Goal: Find specific page/section: Find specific page/section

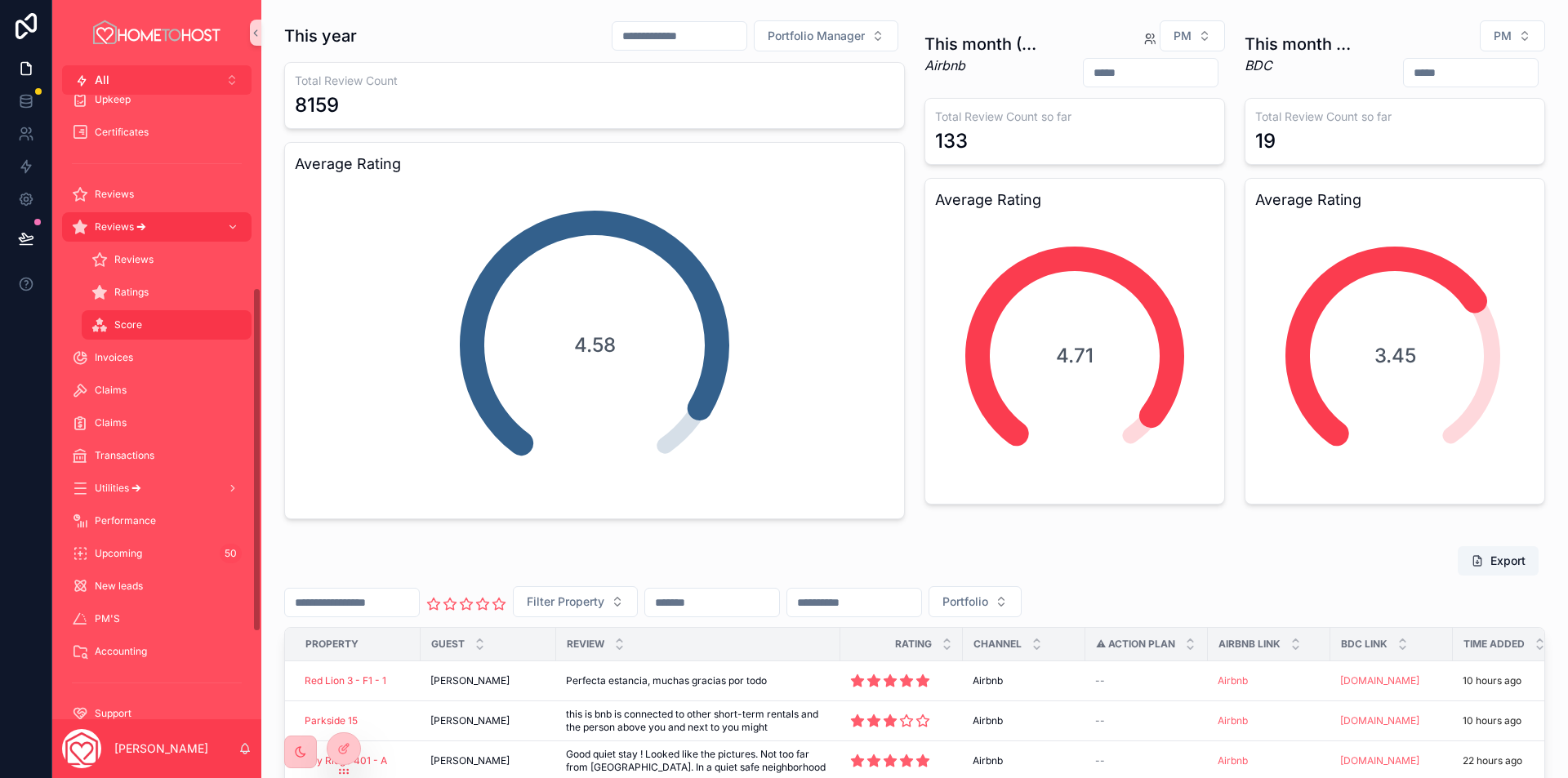
scroll to position [179, 0]
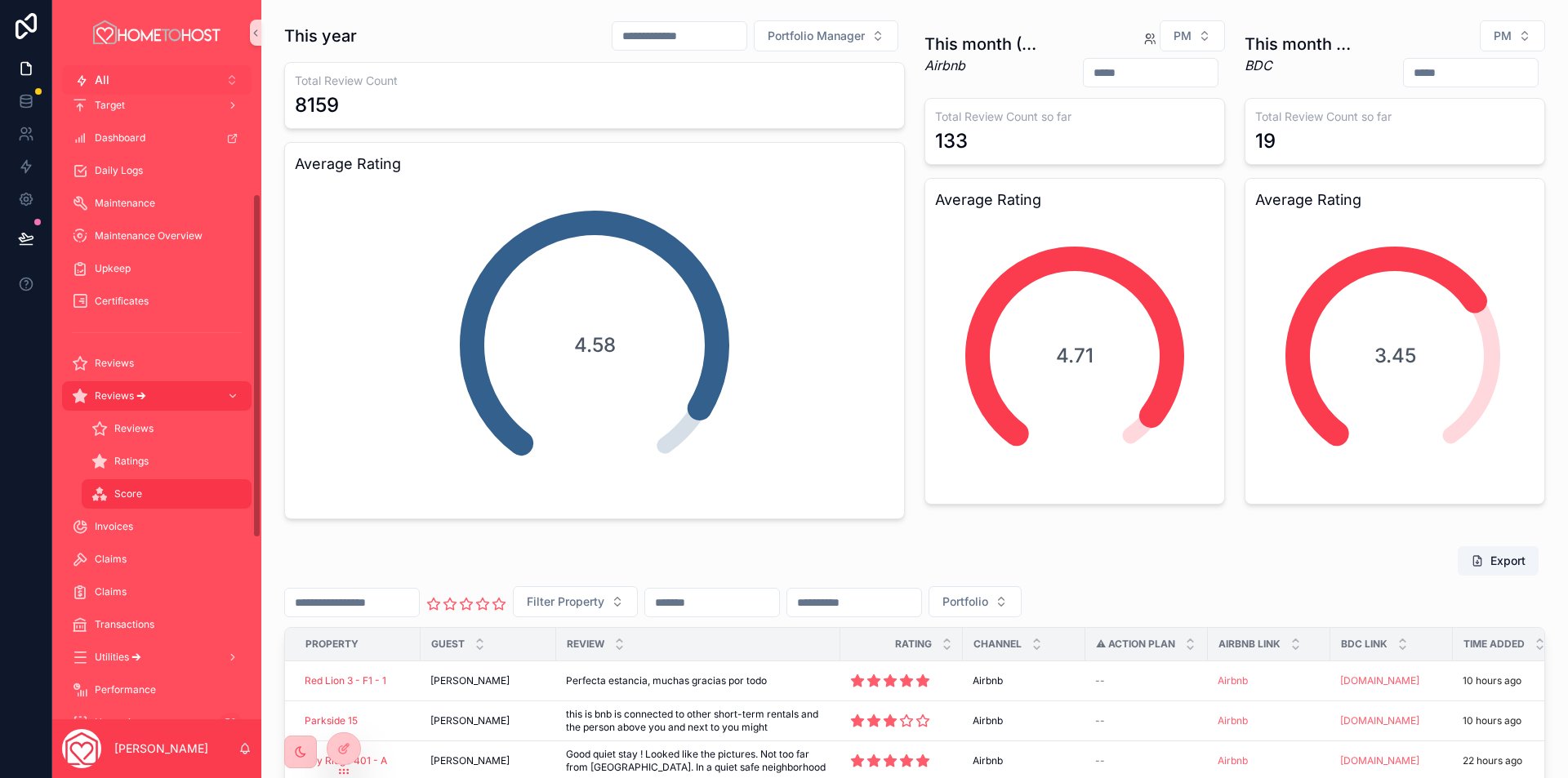
click at [159, 82] on button "All Alt 2" at bounding box center [156, 80] width 189 height 29
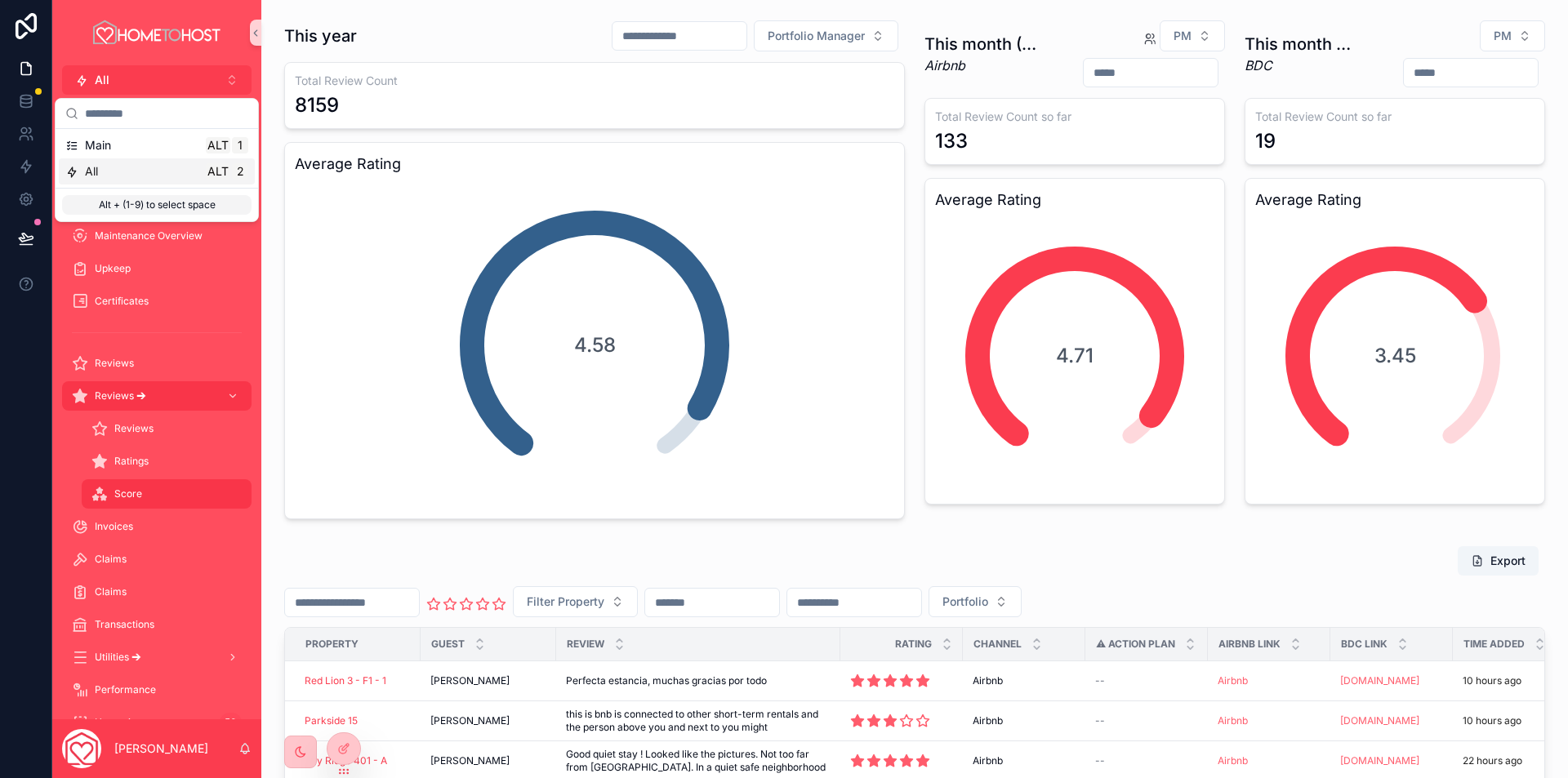
click at [123, 170] on div "All Alt 2" at bounding box center [156, 172] width 183 height 16
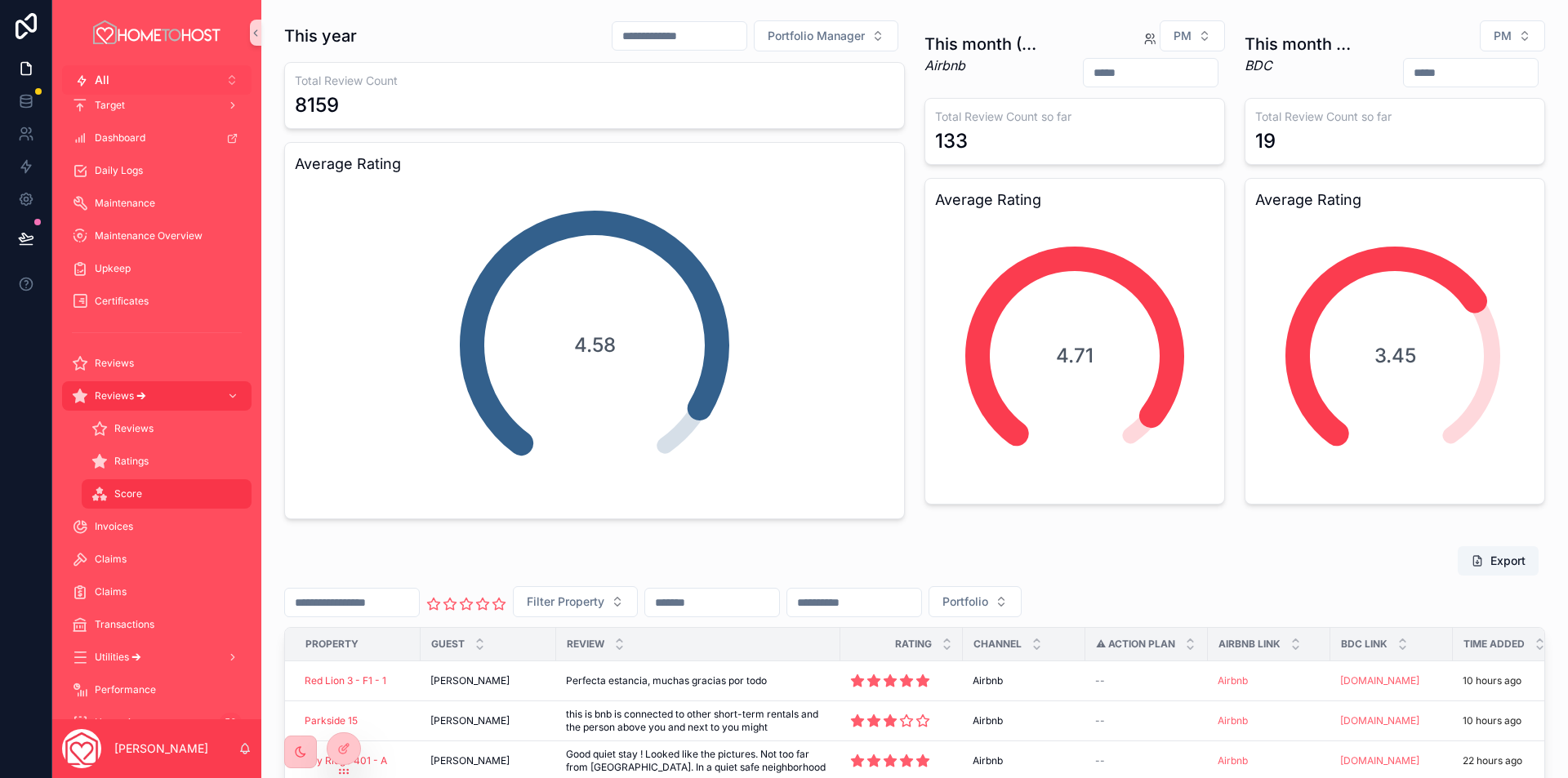
click at [142, 76] on button "All Alt 2" at bounding box center [156, 80] width 189 height 29
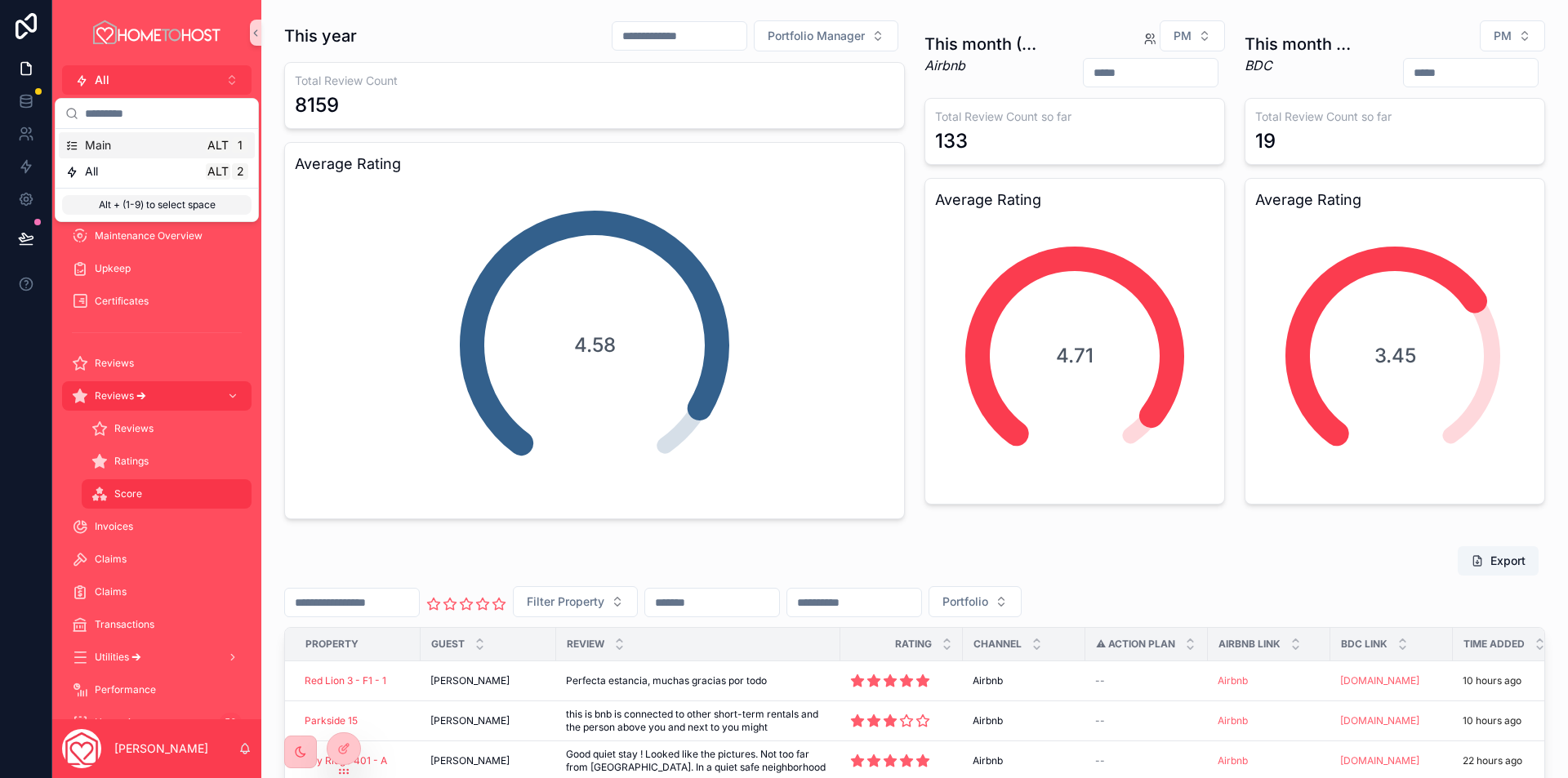
click at [130, 138] on div "Main Alt 1" at bounding box center [156, 145] width 183 height 16
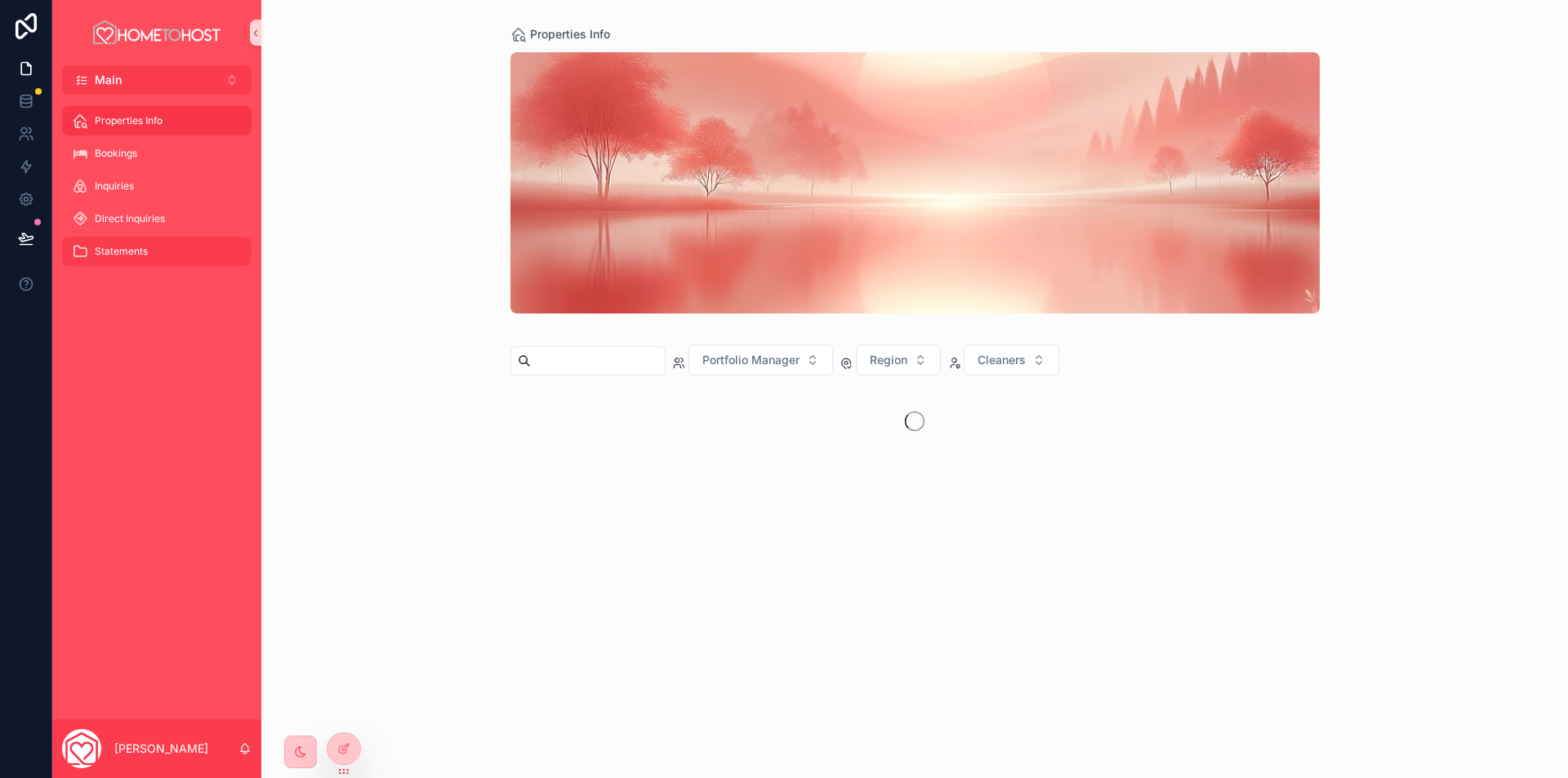
click at [123, 246] on span "Statements" at bounding box center [122, 251] width 53 height 13
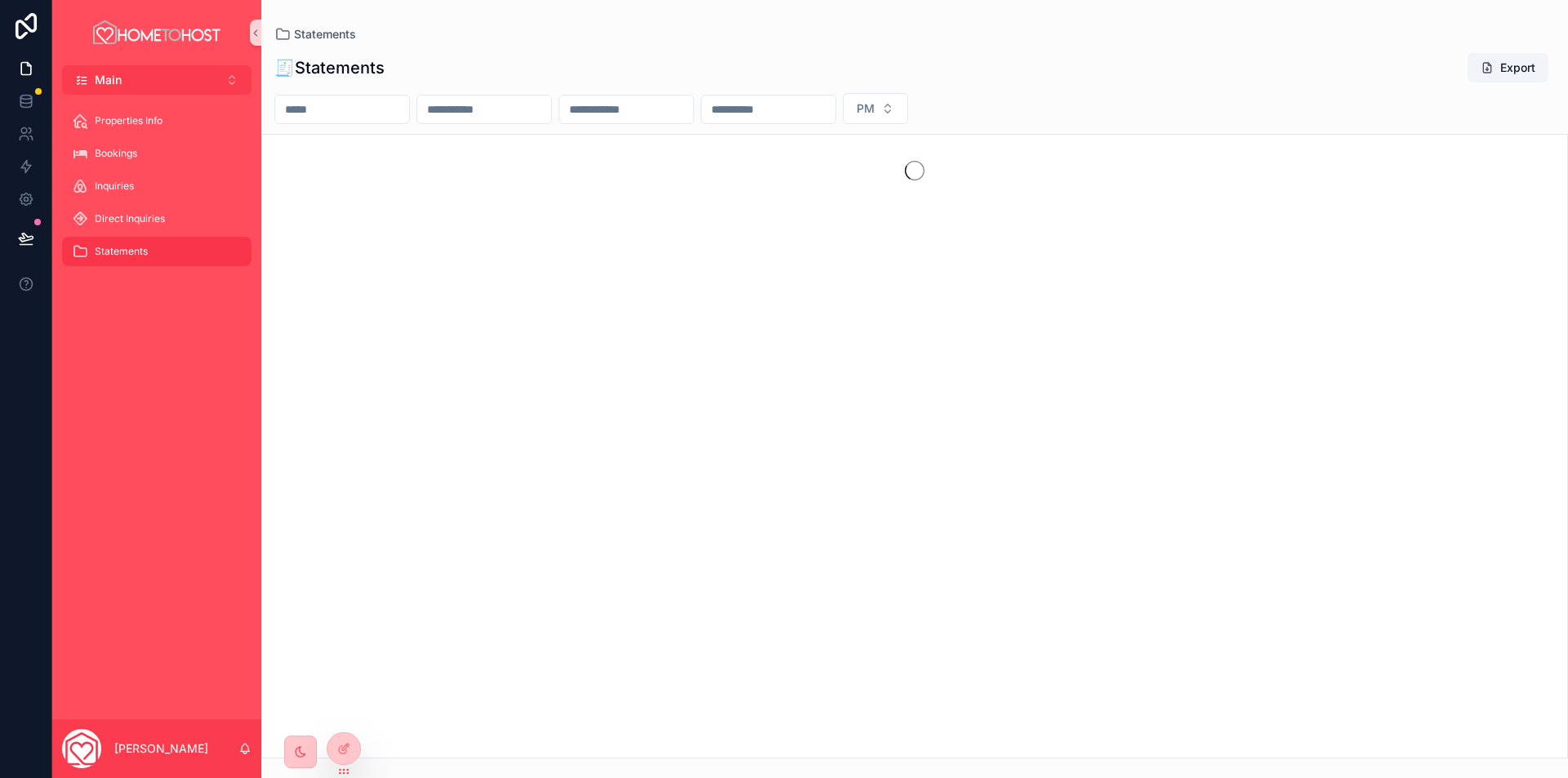
click at [375, 110] on input "scrollable content" at bounding box center [342, 109] width 133 height 23
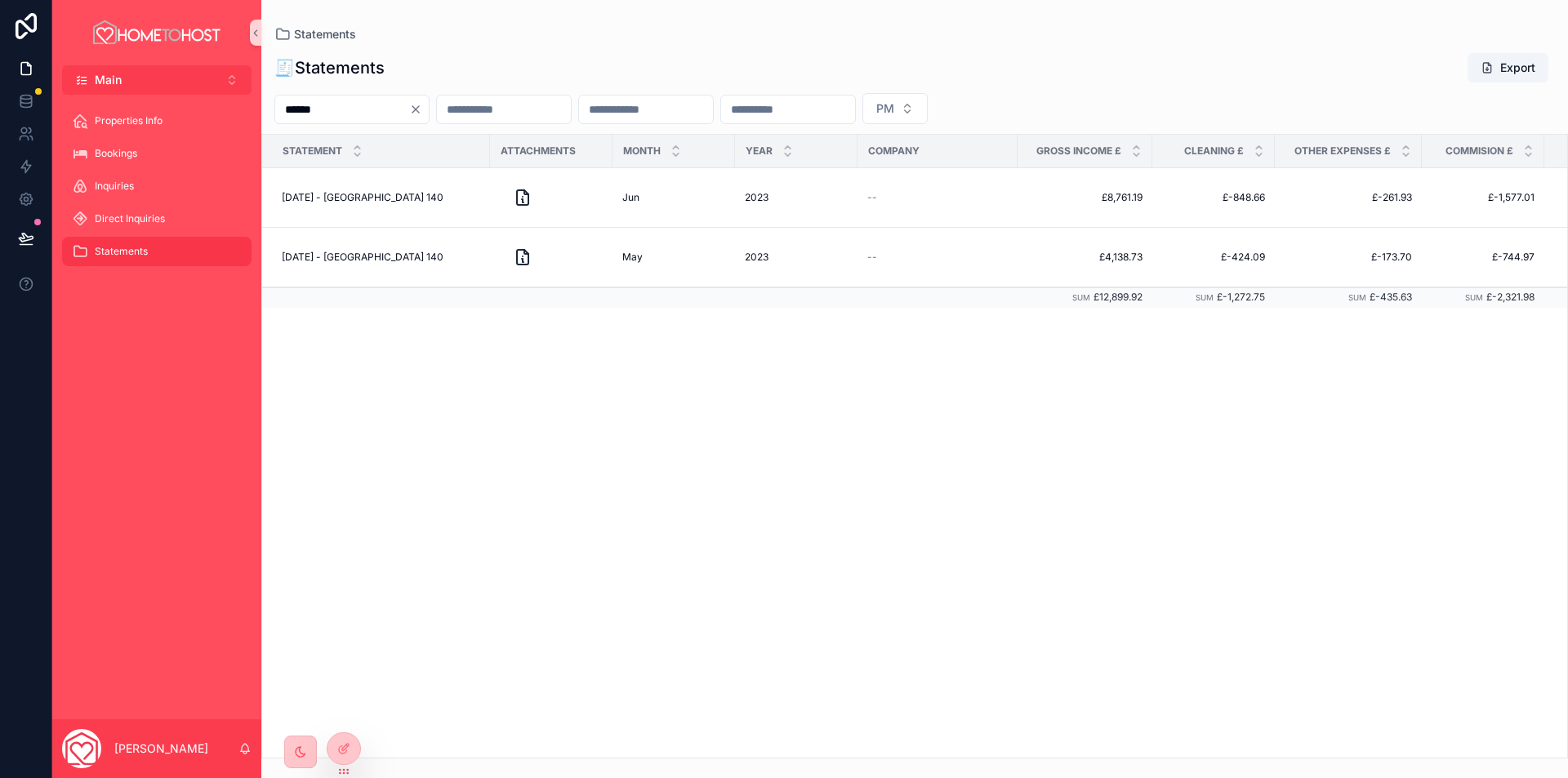
type input "******"
